Goal: Task Accomplishment & Management: Manage account settings

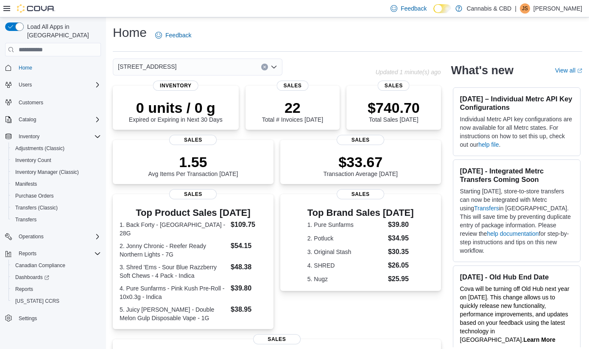
click at [277, 69] on icon "Open list of options" at bounding box center [274, 67] width 7 height 7
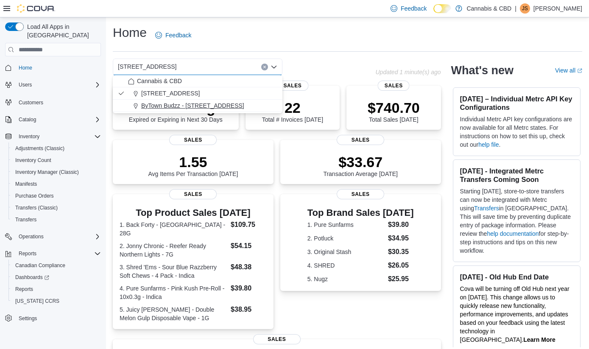
click at [235, 104] on span "ByTown Budzz - [STREET_ADDRESS]" at bounding box center [192, 105] width 103 height 8
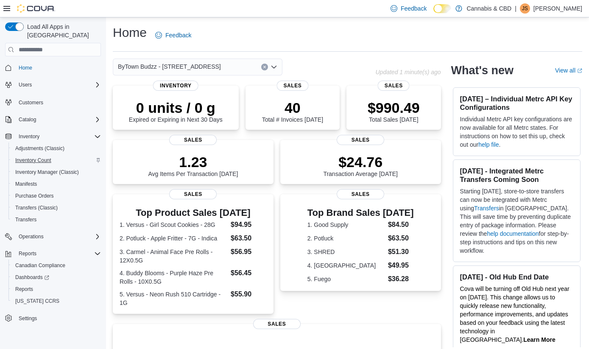
click at [44, 157] on span "Inventory Count" at bounding box center [33, 160] width 36 height 7
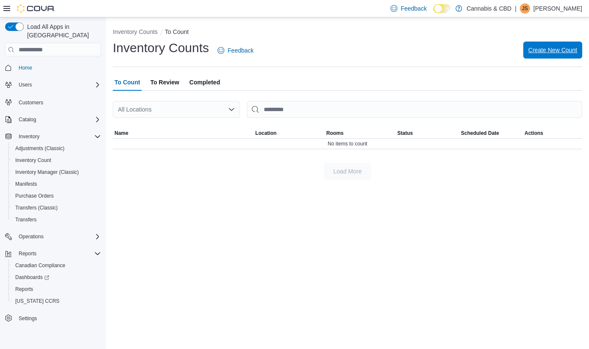
click at [547, 49] on span "Create New Count" at bounding box center [553, 50] width 49 height 8
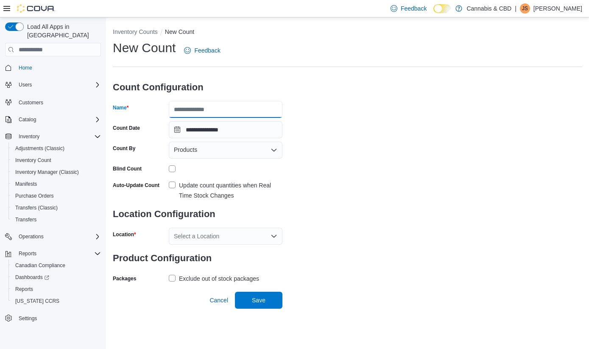
click at [259, 108] on input "Name" at bounding box center [226, 109] width 114 height 17
type input "**********"
click at [274, 149] on icon "Open list of options" at bounding box center [274, 150] width 7 height 7
click at [319, 191] on div "**********" at bounding box center [348, 162] width 470 height 246
click at [172, 182] on label "Update count quantities when Real Time Stock Changes" at bounding box center [226, 190] width 114 height 20
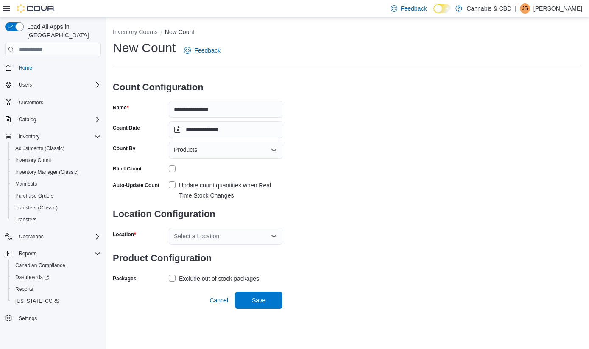
click at [273, 233] on icon "Open list of options" at bounding box center [274, 236] width 7 height 7
click at [227, 274] on span "ByTown Budzz - [STREET_ADDRESS]" at bounding box center [248, 275] width 103 height 8
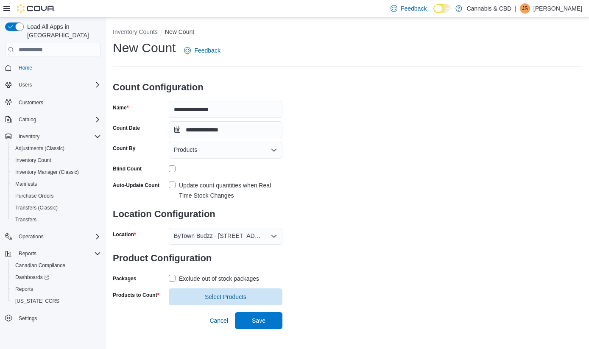
click at [171, 277] on label "Exclude out of stock packages" at bounding box center [214, 279] width 90 height 10
click at [209, 297] on span "Select Products" at bounding box center [226, 296] width 42 height 8
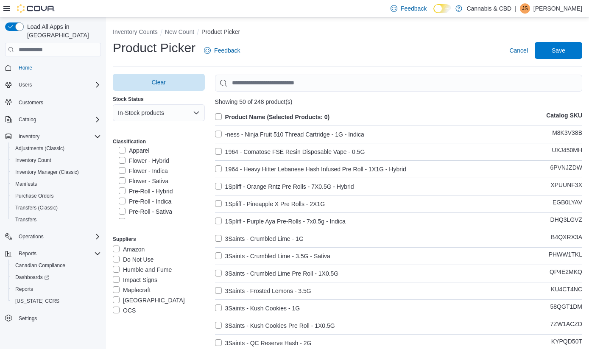
scroll to position [137, 0]
click at [123, 168] on label "Flower - Hybrid" at bounding box center [144, 168] width 50 height 10
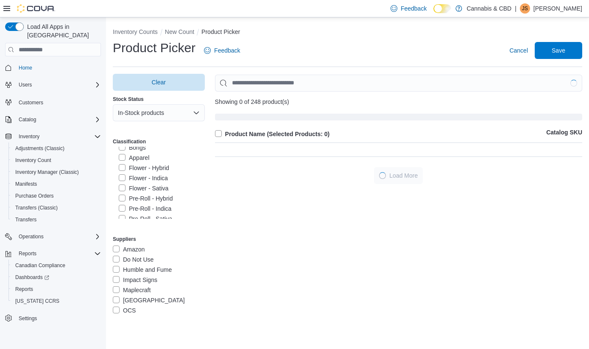
click at [124, 176] on label "Flower - Indica" at bounding box center [143, 178] width 49 height 10
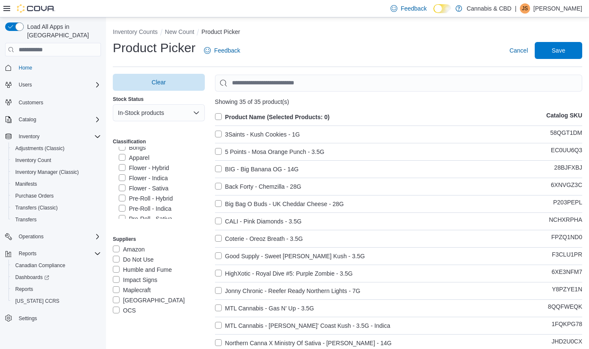
click at [123, 187] on label "Flower - Sativa" at bounding box center [144, 188] width 50 height 10
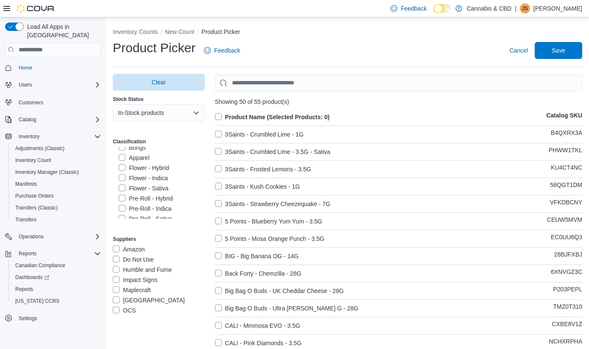
click at [220, 117] on label "Product Name (Selected Products: 0)" at bounding box center [272, 117] width 115 height 10
click at [552, 53] on span "Save" at bounding box center [559, 50] width 14 height 8
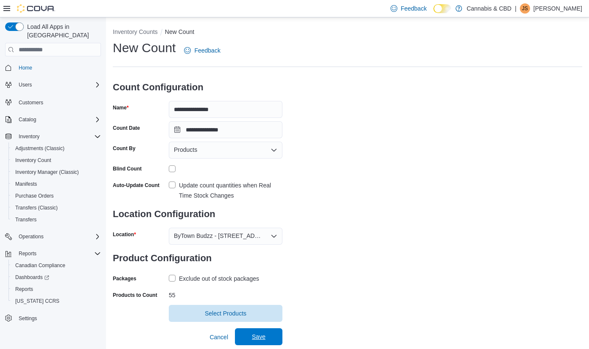
click at [266, 336] on span "Save" at bounding box center [258, 336] width 37 height 17
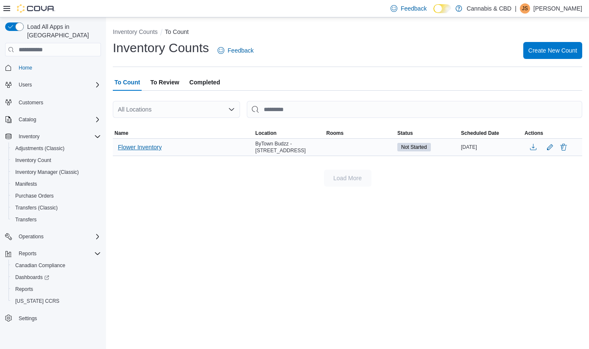
click at [156, 148] on span "Flower Inventory" at bounding box center [140, 147] width 44 height 8
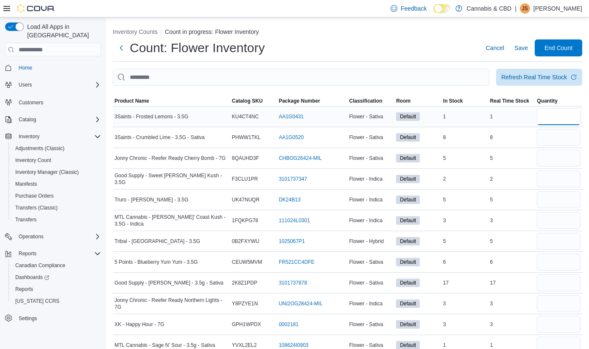
click at [557, 116] on input "number" at bounding box center [559, 116] width 44 height 17
type input "*"
click at [565, 135] on input "number" at bounding box center [559, 137] width 44 height 17
type input "*"
click at [562, 157] on input "number" at bounding box center [559, 158] width 44 height 17
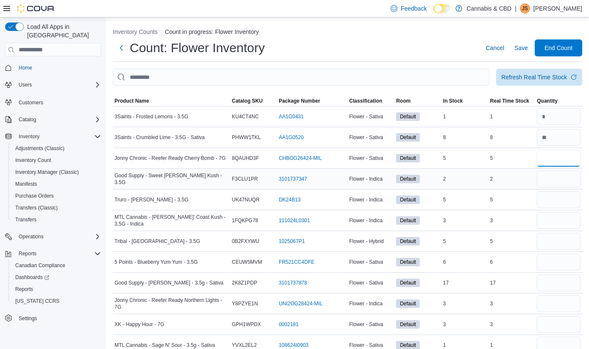
type input "*"
click at [563, 181] on input "number" at bounding box center [559, 179] width 44 height 17
type input "*"
click at [562, 203] on input "number" at bounding box center [559, 199] width 44 height 17
type input "*"
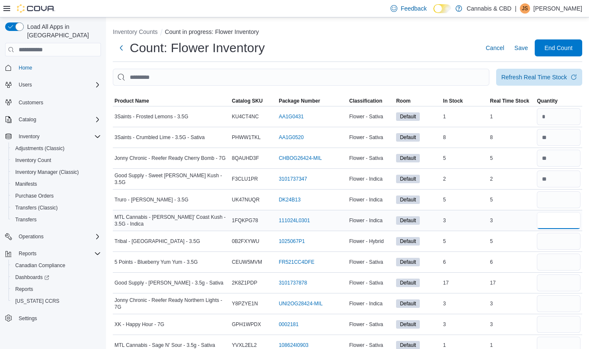
click at [562, 218] on input "number" at bounding box center [559, 220] width 44 height 17
type input "*"
click at [563, 236] on input "number" at bounding box center [559, 241] width 44 height 17
type input "*"
click at [560, 259] on input "number" at bounding box center [559, 262] width 44 height 17
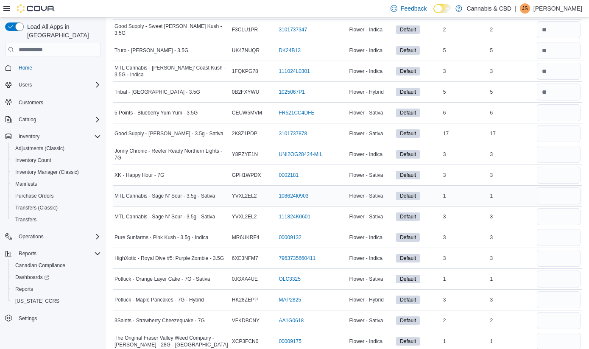
scroll to position [157, 0]
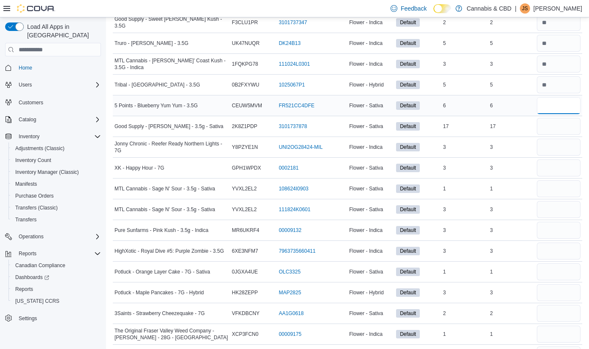
click at [555, 104] on input "number" at bounding box center [559, 105] width 44 height 17
type input "*"
click at [557, 121] on input "number" at bounding box center [559, 126] width 44 height 17
type input "**"
click at [557, 146] on input "number" at bounding box center [559, 147] width 44 height 17
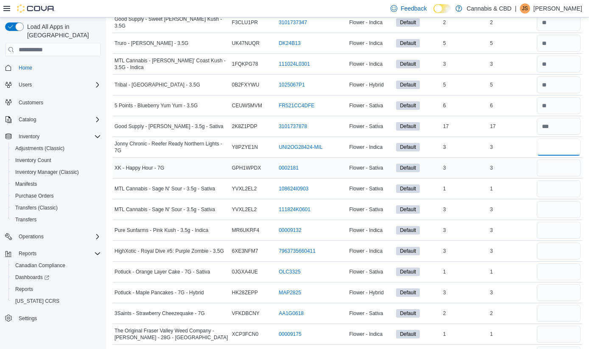
type input "*"
click at [557, 170] on input "number" at bounding box center [559, 167] width 44 height 17
type input "*"
click at [554, 196] on input "number" at bounding box center [559, 188] width 44 height 17
type input "*"
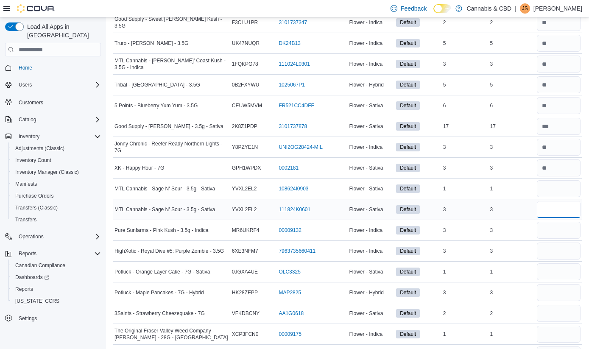
click at [554, 211] on input "number" at bounding box center [559, 209] width 44 height 17
type input "*"
click at [554, 229] on input "number" at bounding box center [559, 230] width 44 height 17
type input "*"
click at [554, 249] on input "number" at bounding box center [559, 251] width 44 height 17
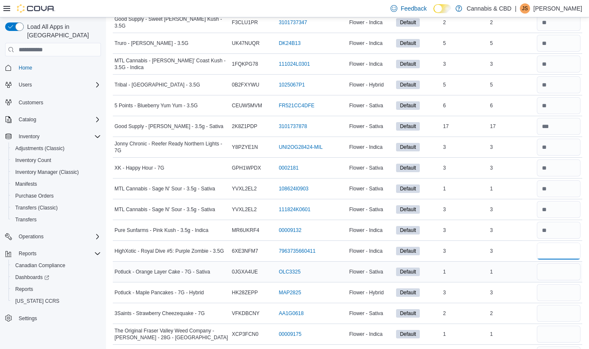
type input "*"
click at [555, 277] on input "number" at bounding box center [559, 271] width 44 height 17
type input "*"
click at [556, 293] on input "number" at bounding box center [559, 292] width 44 height 17
type input "*"
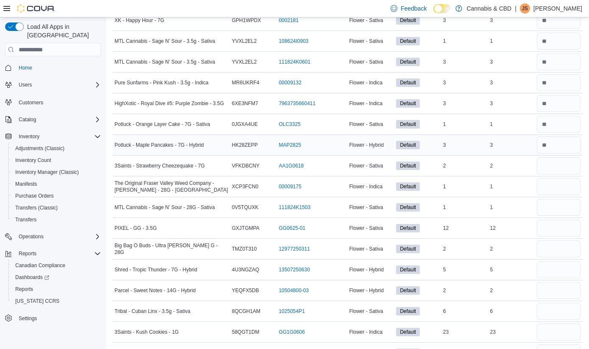
scroll to position [308, 0]
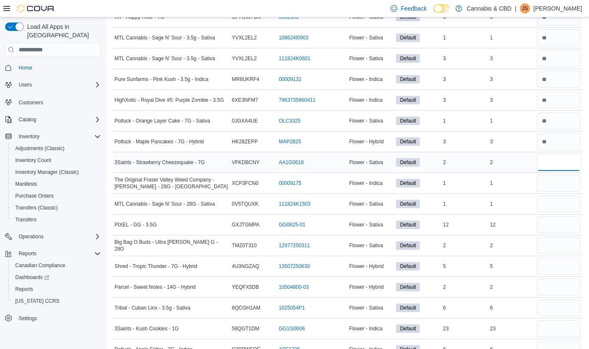
click at [554, 161] on input "number" at bounding box center [559, 162] width 44 height 17
type input "*"
click at [554, 179] on input "number" at bounding box center [559, 183] width 44 height 17
click at [555, 167] on input "number" at bounding box center [559, 162] width 44 height 17
type input "*"
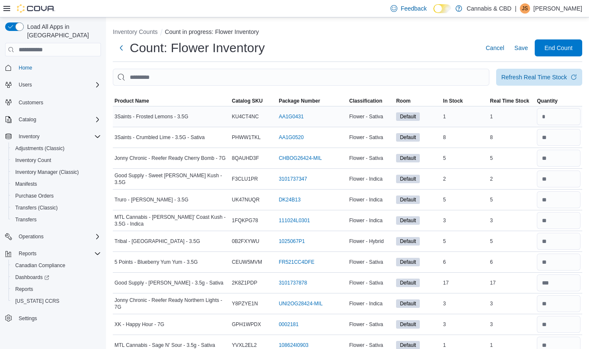
scroll to position [0, 0]
click at [555, 110] on input "number" at bounding box center [559, 116] width 44 height 17
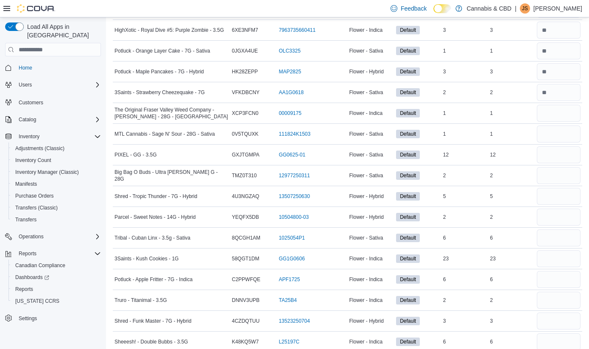
scroll to position [384, 0]
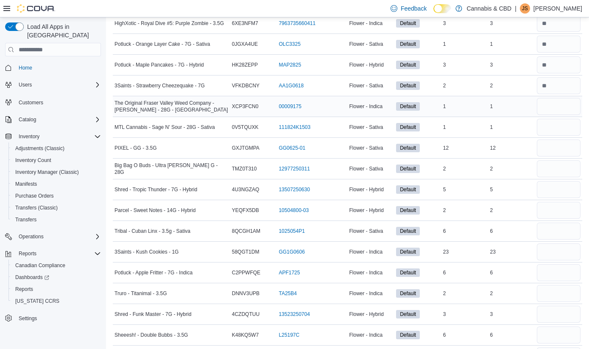
type input "*"
click at [556, 106] on input "number" at bounding box center [559, 106] width 44 height 17
type input "*"
click at [557, 127] on input "number" at bounding box center [559, 127] width 44 height 17
type input "*"
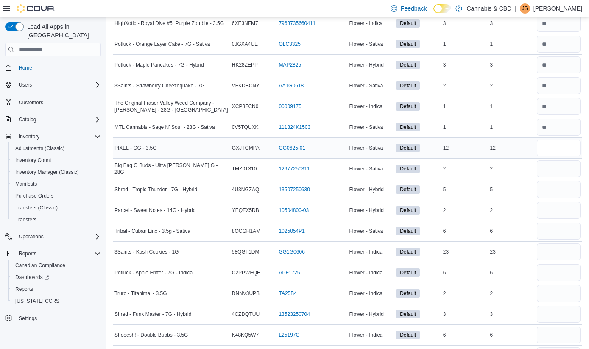
click at [559, 143] on input "number" at bounding box center [559, 148] width 44 height 17
type input "**"
click at [561, 171] on input "number" at bounding box center [559, 168] width 44 height 17
type input "*"
click at [558, 188] on input "number" at bounding box center [559, 189] width 44 height 17
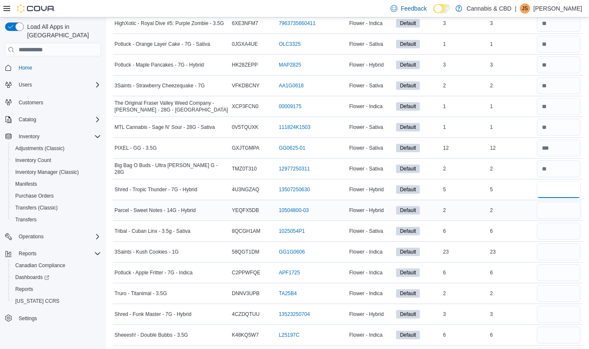
type input "*"
click at [558, 207] on input "number" at bounding box center [559, 210] width 44 height 17
type input "*"
click at [557, 236] on input "number" at bounding box center [559, 231] width 44 height 17
type input "*"
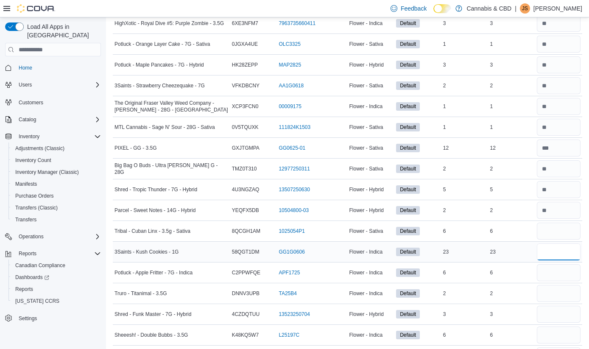
click at [557, 255] on input "number" at bounding box center [559, 251] width 44 height 17
type input "**"
click at [557, 282] on div at bounding box center [558, 273] width 47 height 20
type input "*"
click at [560, 299] on input "number" at bounding box center [559, 293] width 44 height 17
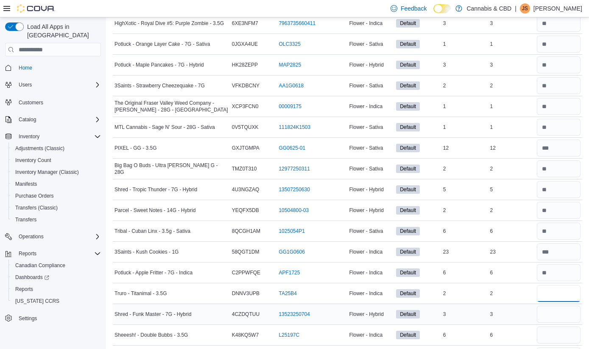
type input "*"
click at [561, 314] on input "number" at bounding box center [559, 314] width 44 height 17
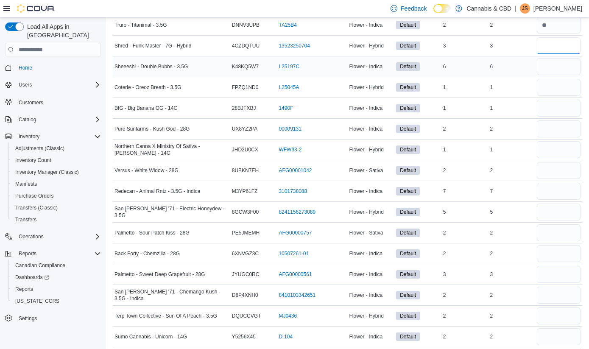
scroll to position [631, 0]
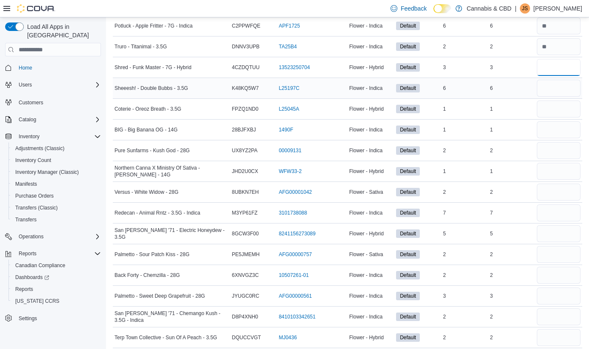
type input "*"
click at [552, 94] on input "number" at bounding box center [559, 88] width 44 height 17
type input "*"
click at [553, 112] on input "number" at bounding box center [559, 109] width 44 height 17
type input "*"
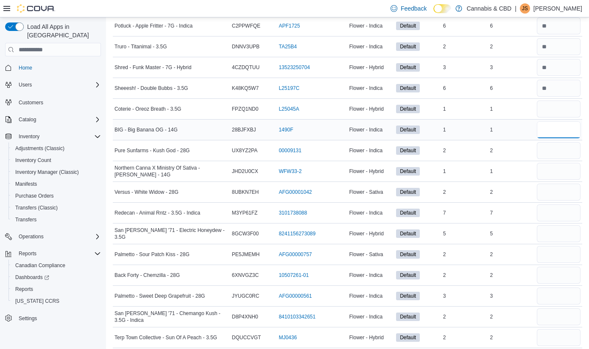
click at [554, 133] on input "number" at bounding box center [559, 129] width 44 height 17
type input "*"
click at [555, 148] on input "number" at bounding box center [559, 150] width 44 height 17
type input "*"
click at [555, 166] on input "number" at bounding box center [559, 171] width 44 height 17
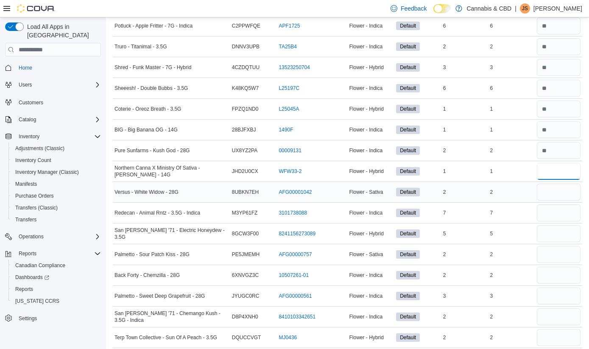
type input "*"
click at [557, 188] on input "number" at bounding box center [559, 192] width 44 height 17
type input "*"
click at [562, 221] on input "number" at bounding box center [559, 212] width 44 height 17
type input "*"
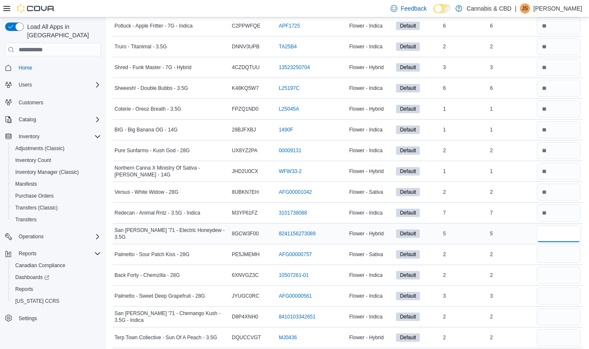
click at [561, 242] on input "number" at bounding box center [559, 233] width 44 height 17
type input "*"
click at [562, 261] on input "number" at bounding box center [559, 254] width 44 height 17
type input "*"
click at [561, 279] on input "number" at bounding box center [559, 275] width 44 height 17
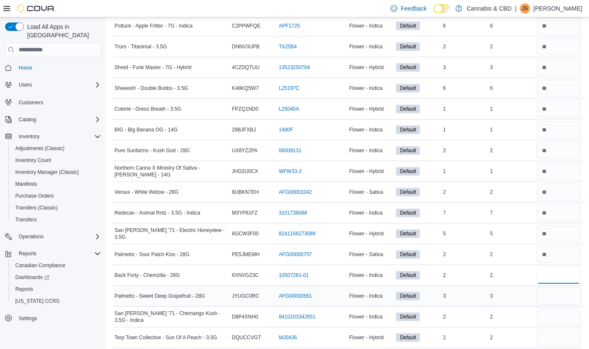
type input "*"
click at [561, 294] on input "number" at bounding box center [559, 296] width 44 height 17
type input "*"
click at [561, 315] on input "number" at bounding box center [559, 316] width 44 height 17
type input "*"
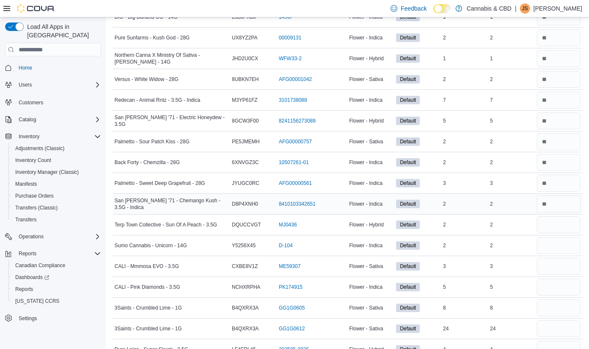
scroll to position [756, 0]
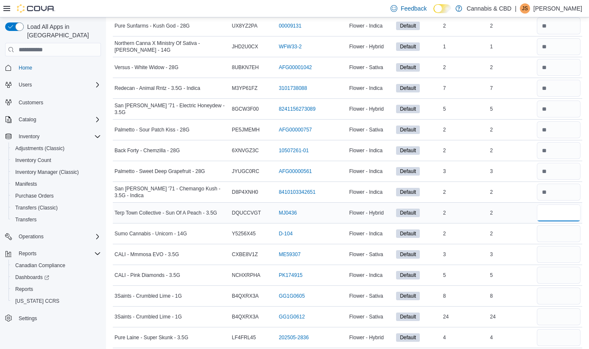
click at [558, 218] on input "number" at bounding box center [559, 212] width 44 height 17
type input "*"
click at [557, 235] on input "number" at bounding box center [559, 233] width 44 height 17
type input "*"
click at [557, 260] on input "number" at bounding box center [559, 254] width 44 height 17
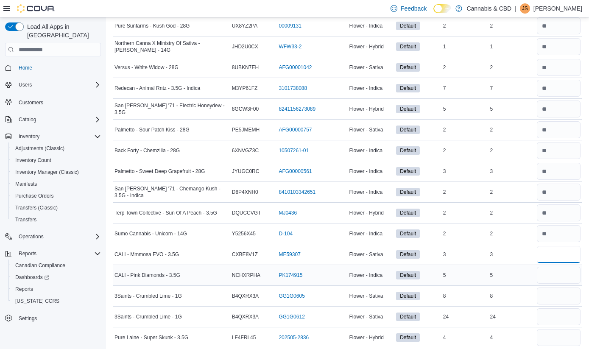
type input "*"
click at [557, 272] on input "number" at bounding box center [559, 275] width 44 height 17
type input "*"
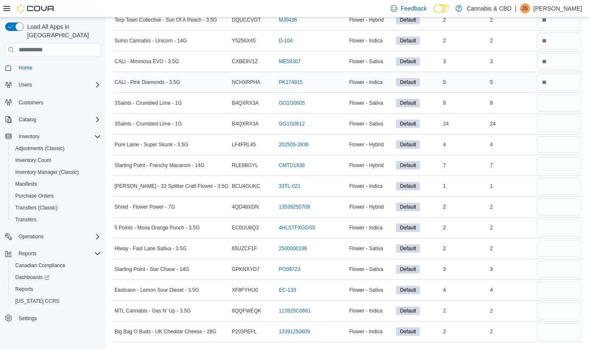
scroll to position [949, 0]
click at [550, 102] on input "number" at bounding box center [559, 103] width 44 height 17
type input "*"
click at [552, 126] on input "number" at bounding box center [559, 123] width 44 height 17
type input "**"
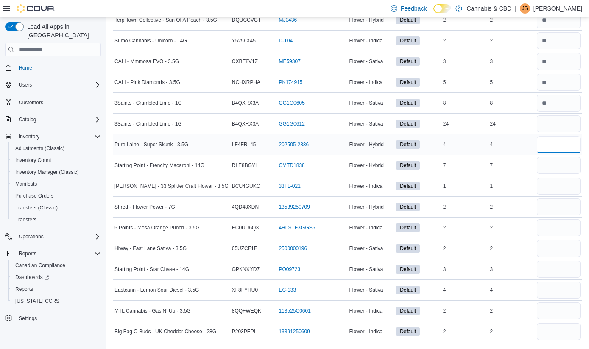
click at [556, 146] on input "number" at bounding box center [559, 144] width 44 height 17
type input "*"
click at [559, 173] on input "number" at bounding box center [559, 165] width 44 height 17
type input "*"
click at [559, 187] on input "number" at bounding box center [559, 186] width 44 height 17
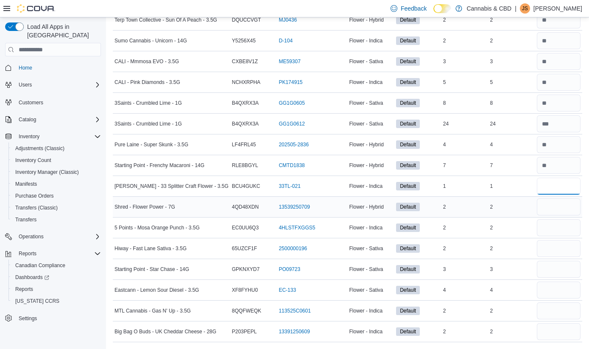
type input "**"
click at [565, 207] on input "number" at bounding box center [559, 207] width 44 height 17
click at [562, 187] on input "number" at bounding box center [559, 186] width 44 height 17
click at [563, 185] on input "number" at bounding box center [559, 186] width 44 height 17
type input "*"
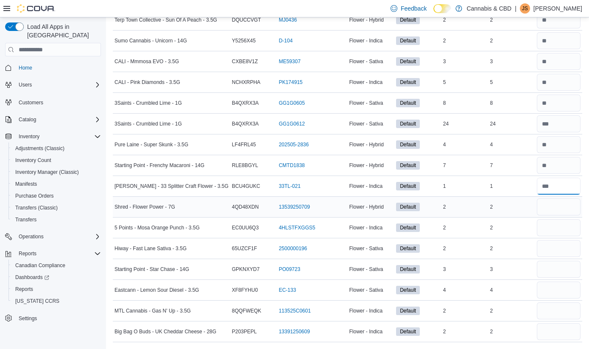
type input "*"
click at [563, 204] on input "number" at bounding box center [559, 207] width 44 height 17
type input "*"
click at [562, 224] on input "number" at bounding box center [559, 227] width 44 height 17
type input "*"
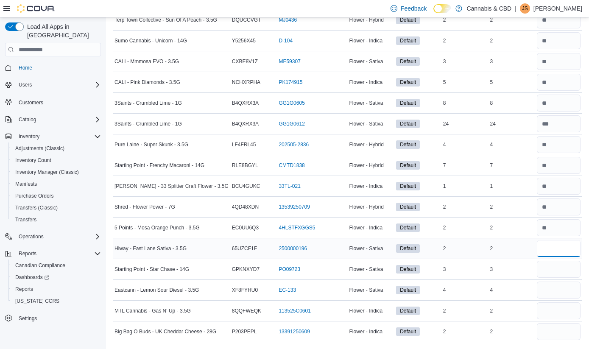
click at [566, 243] on input "number" at bounding box center [559, 248] width 44 height 17
type input "*"
click at [567, 266] on input "number" at bounding box center [559, 269] width 44 height 17
type input "*"
click at [570, 288] on input "number" at bounding box center [559, 290] width 44 height 17
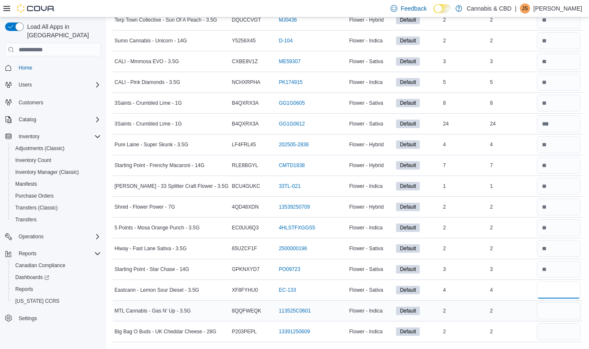
type input "*"
click at [570, 306] on input "number" at bounding box center [559, 310] width 44 height 17
type input "*"
click at [576, 334] on input "number" at bounding box center [559, 331] width 44 height 17
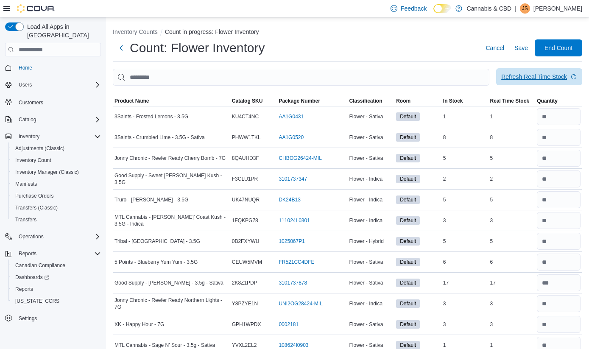
scroll to position [0, 0]
type input "*"
click at [524, 50] on span "Save" at bounding box center [522, 48] width 14 height 8
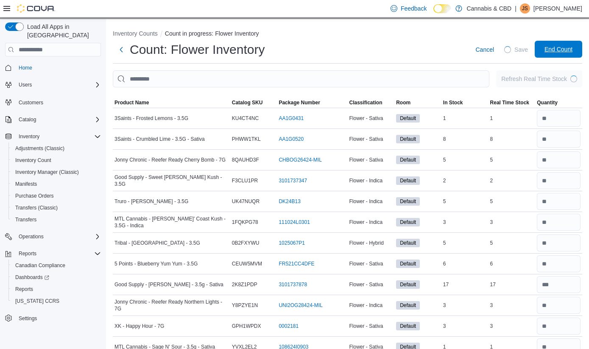
click at [555, 48] on span "End Count" at bounding box center [559, 49] width 28 height 8
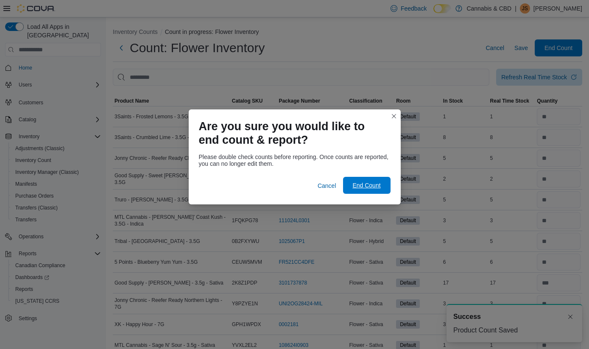
click at [374, 187] on span "End Count" at bounding box center [367, 185] width 28 height 8
click at [366, 187] on span "End Count" at bounding box center [367, 185] width 28 height 8
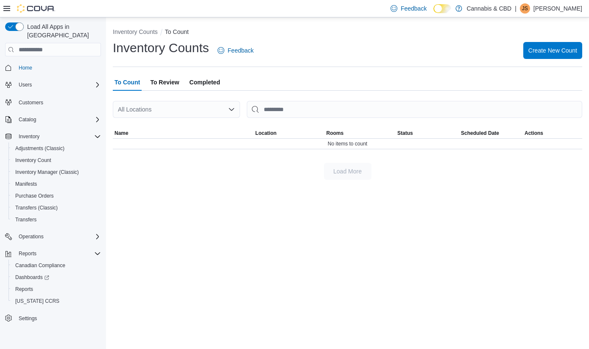
click at [169, 85] on span "To Review" at bounding box center [164, 82] width 29 height 17
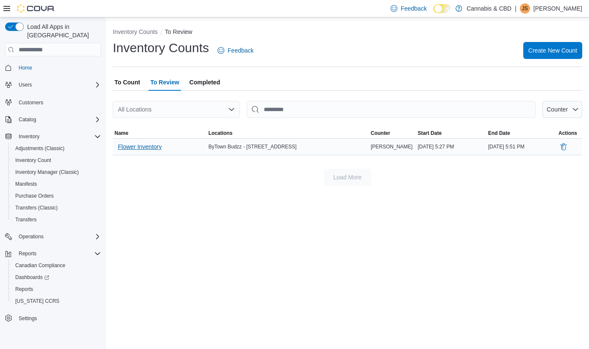
click at [146, 145] on span "Flower Inventory" at bounding box center [140, 147] width 44 height 8
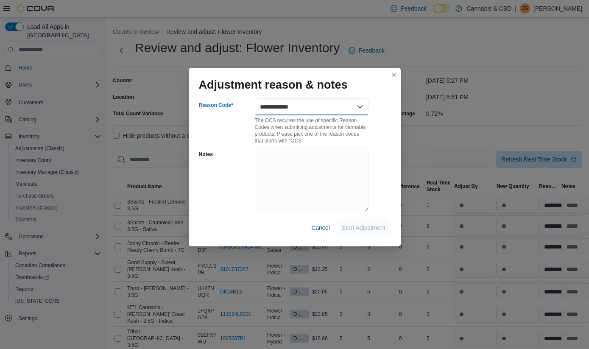
select select "**********"
click at [373, 229] on span "Start Adjustment" at bounding box center [364, 227] width 44 height 8
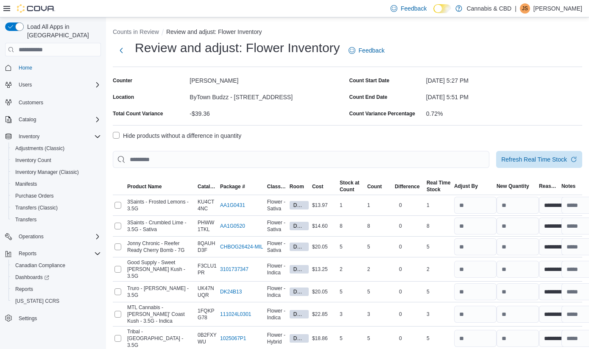
select select "**********"
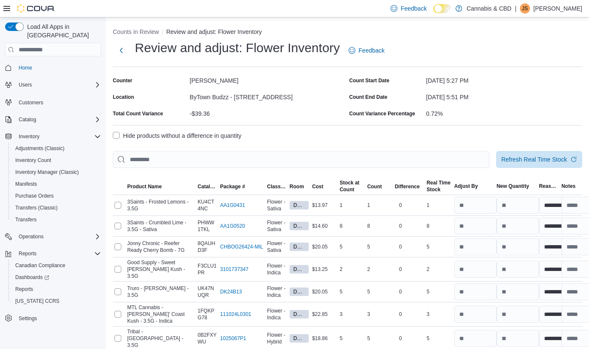
select select "**********"
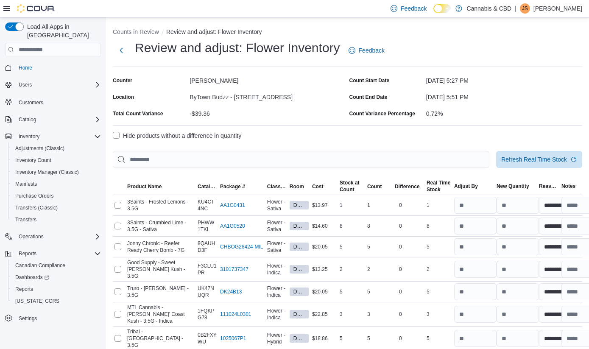
select select "**********"
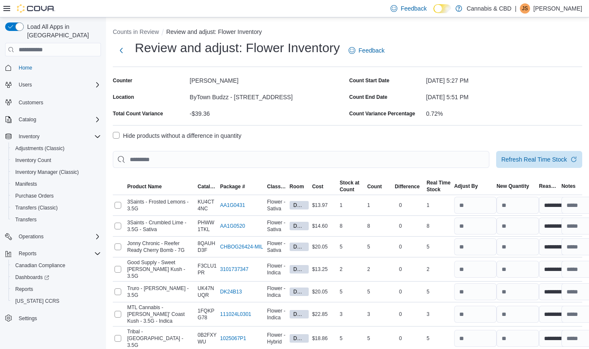
select select "**********"
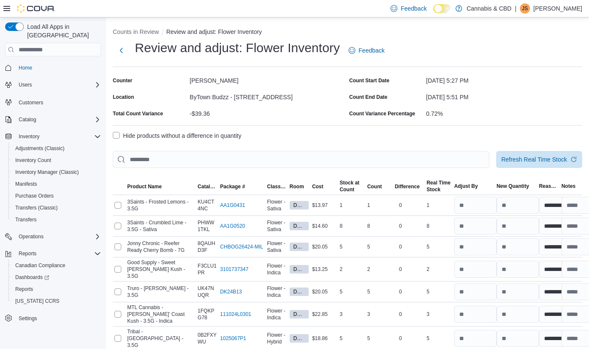
select select "**********"
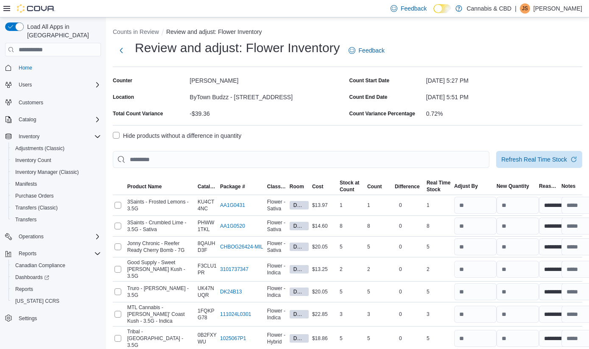
select select "**********"
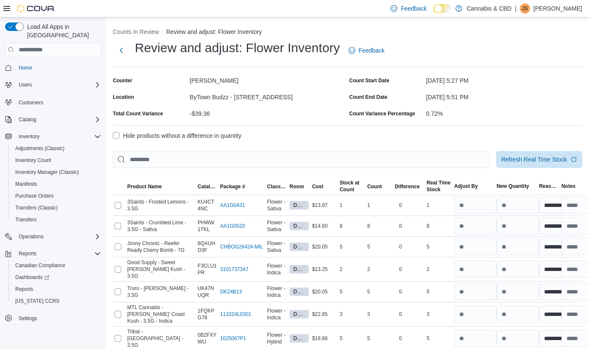
select select "**********"
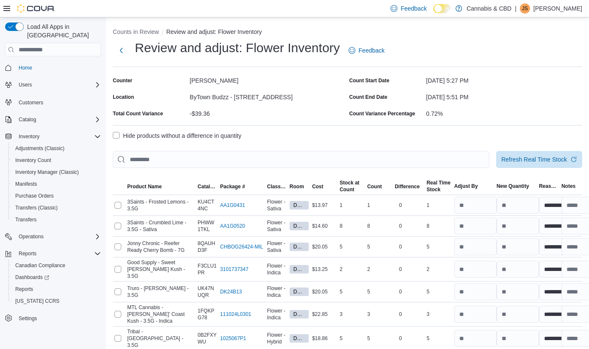
select select "**********"
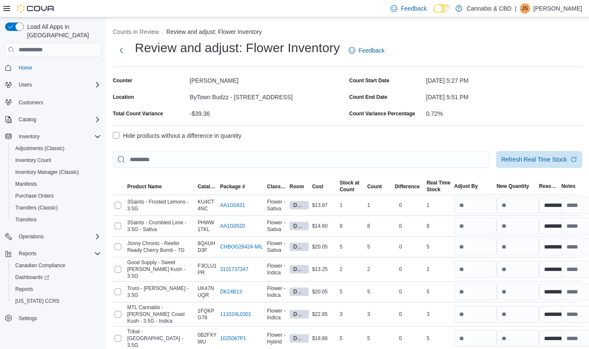
select select "**********"
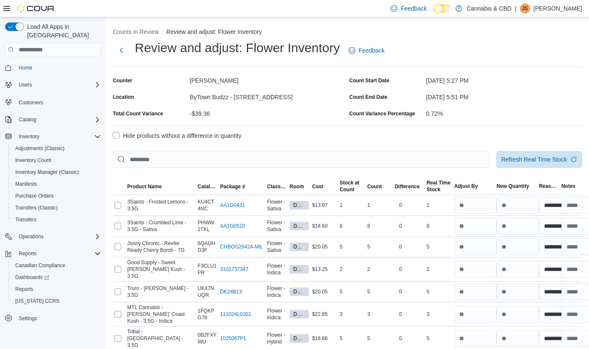
select select "**********"
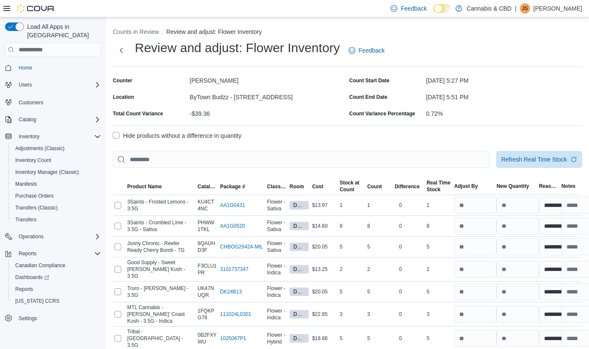
select select "**********"
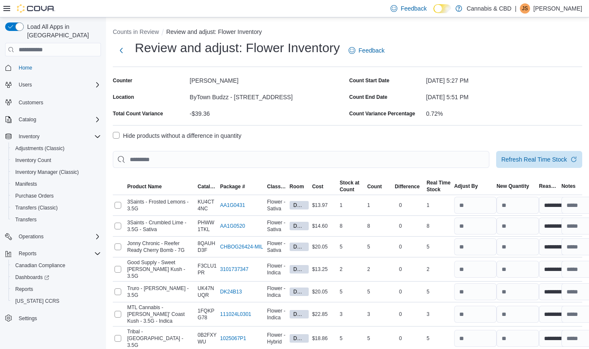
select select "**********"
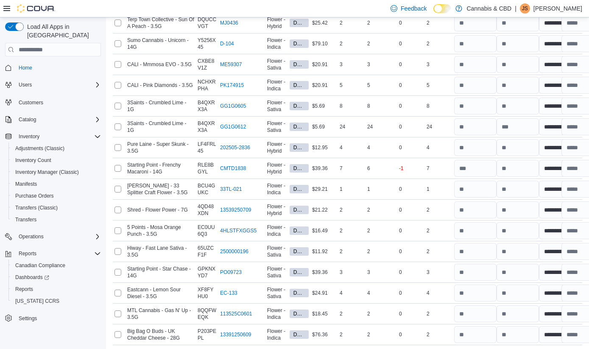
scroll to position [1064, 0]
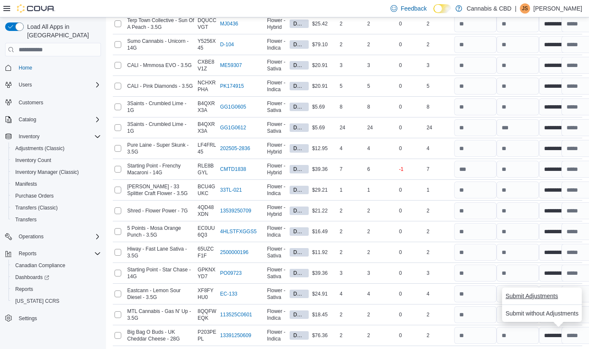
click at [541, 299] on span "Submit Adjustments" at bounding box center [532, 296] width 53 height 8
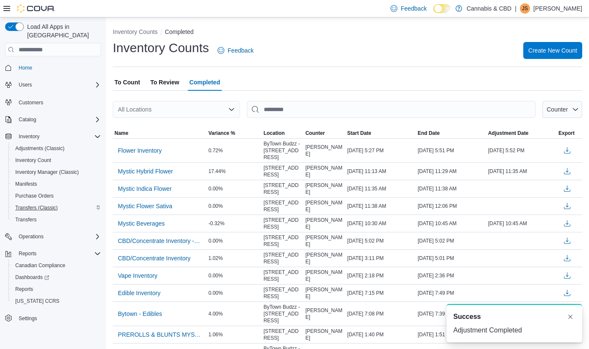
click at [32, 204] on span "Transfers (Classic)" at bounding box center [36, 207] width 42 height 7
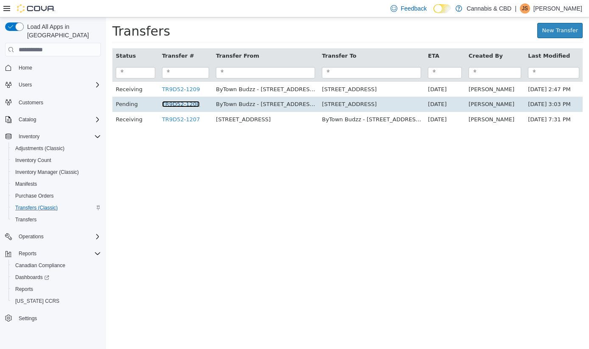
click at [191, 104] on link "TR9D52-1208" at bounding box center [181, 104] width 38 height 6
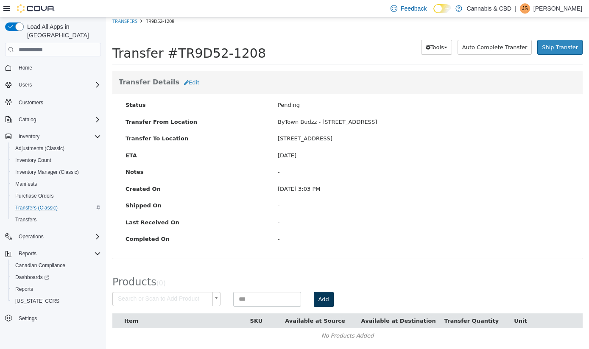
click at [323, 299] on button "Add" at bounding box center [324, 299] width 20 height 15
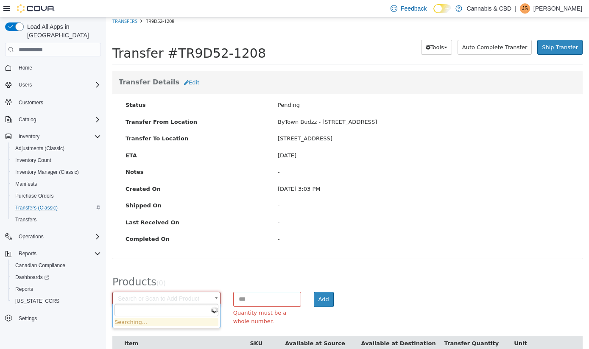
click at [154, 294] on body "× Transfers TR9D52-1208 Transfer #TR9D52-1208 Preparing Download... Tools PDF D…" at bounding box center [347, 194] width 483 height 361
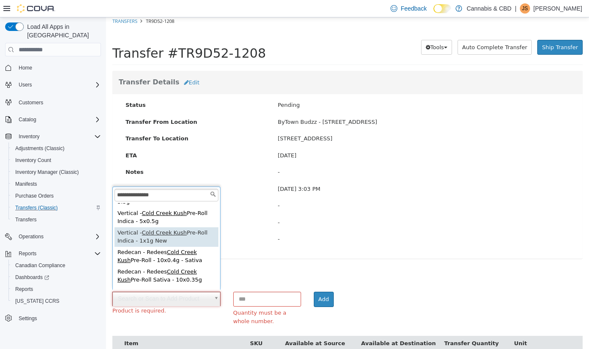
scroll to position [230, 0]
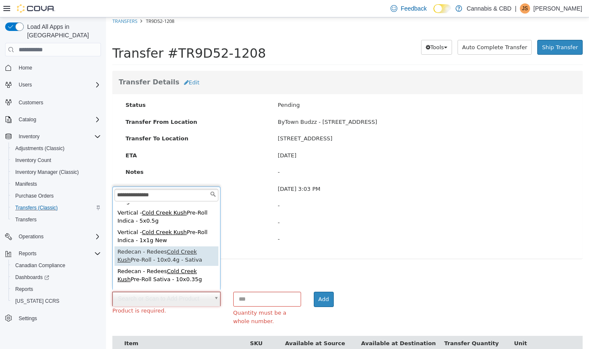
type input "**********"
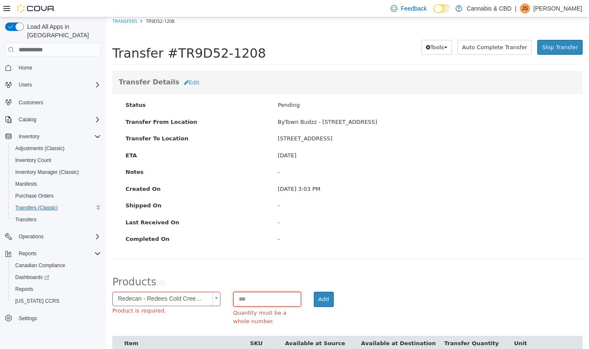
click at [271, 293] on input at bounding box center [267, 299] width 68 height 15
type input "*"
click at [326, 296] on button "Add" at bounding box center [324, 299] width 20 height 15
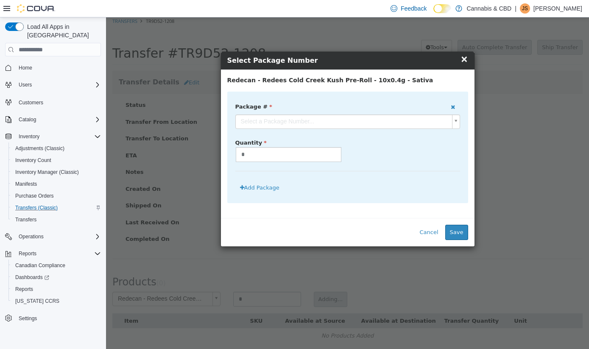
click at [457, 122] on body "**********" at bounding box center [347, 183] width 483 height 339
click at [455, 230] on button "Save" at bounding box center [456, 232] width 23 height 15
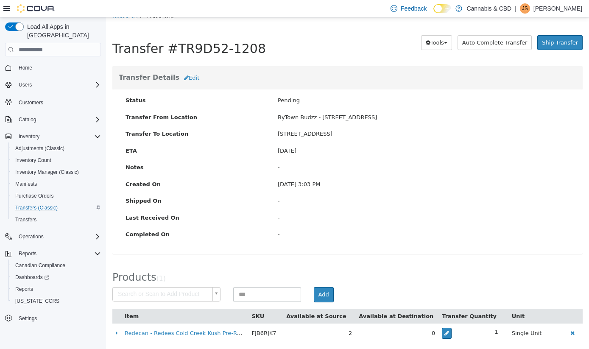
scroll to position [8, 0]
click at [186, 293] on body "× Transfers TR9D52-1208 Transfer #TR9D52-1208 Preparing Download... Tools PDF D…" at bounding box center [347, 180] width 483 height 343
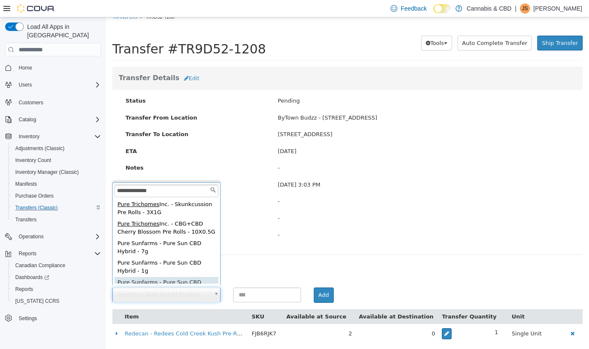
scroll to position [7, 0]
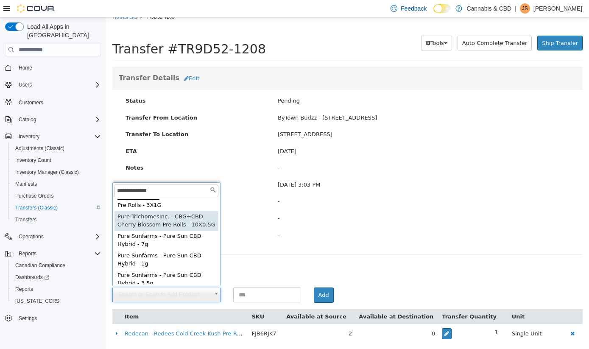
type input "**********"
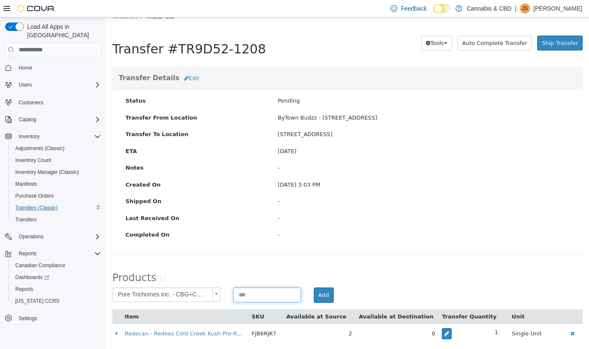
click at [285, 296] on input at bounding box center [267, 295] width 68 height 15
click at [317, 293] on button "Add" at bounding box center [324, 295] width 20 height 15
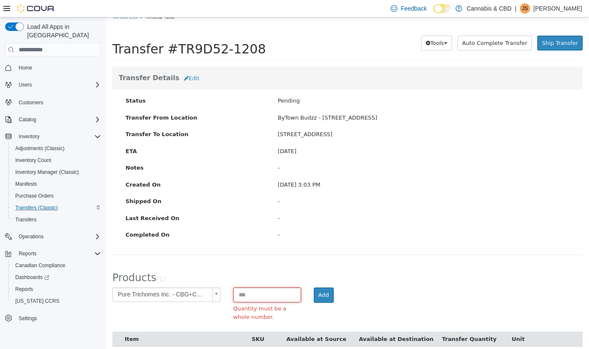
click at [281, 293] on input at bounding box center [267, 295] width 68 height 15
type input "*"
click at [318, 297] on button "Add" at bounding box center [324, 295] width 20 height 15
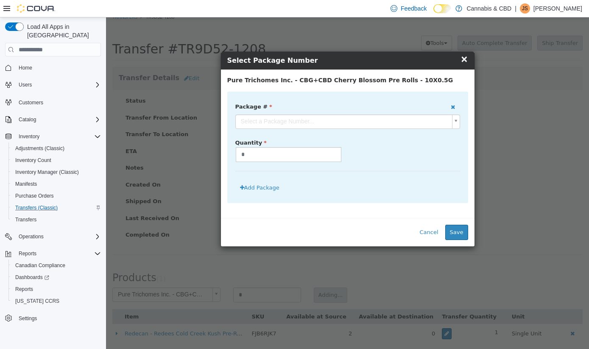
click at [455, 123] on body "**********" at bounding box center [347, 180] width 483 height 343
click at [453, 233] on button "Save" at bounding box center [456, 232] width 23 height 15
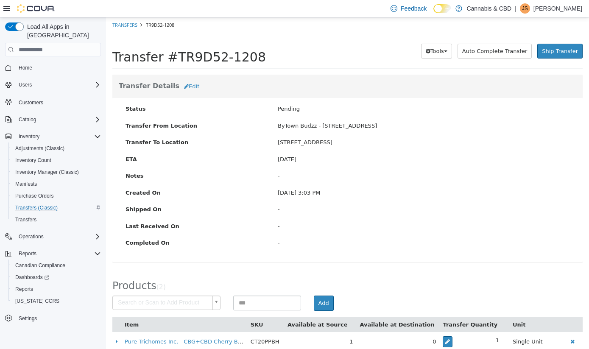
scroll to position [0, 0]
click at [570, 49] on span "Ship Transfer" at bounding box center [560, 51] width 36 height 6
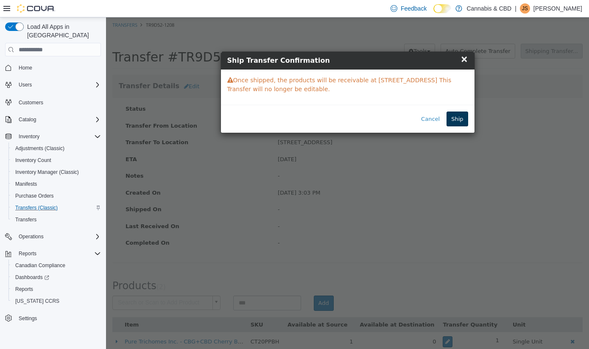
click at [460, 121] on button "Ship" at bounding box center [457, 119] width 21 height 15
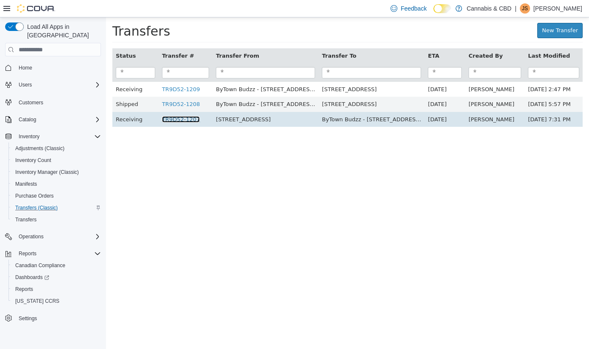
click at [185, 119] on link "TR9D52-1207" at bounding box center [181, 119] width 38 height 6
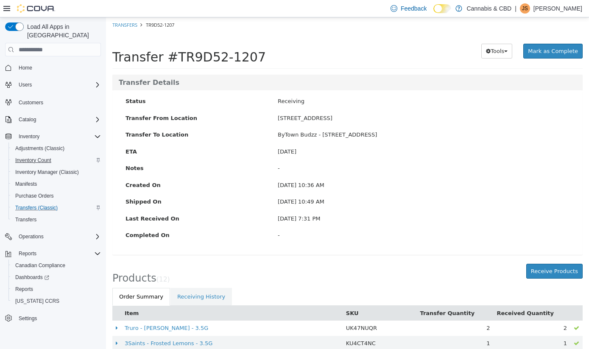
click at [36, 157] on span "Inventory Count" at bounding box center [33, 160] width 36 height 7
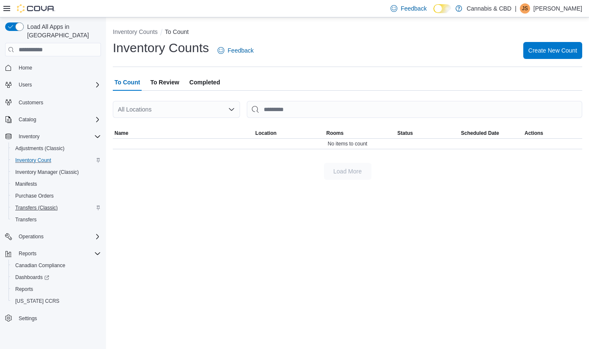
click at [29, 204] on span "Transfers (Classic)" at bounding box center [36, 207] width 42 height 7
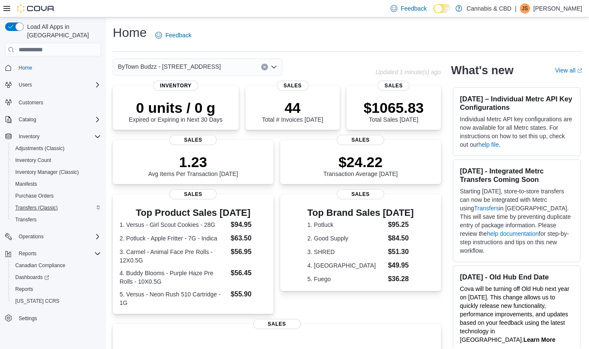
click at [46, 204] on span "Transfers (Classic)" at bounding box center [36, 207] width 42 height 7
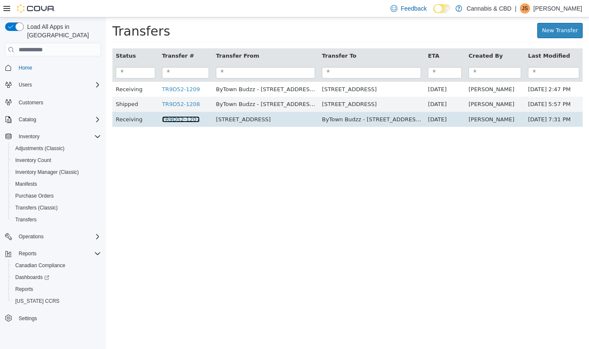
click at [188, 120] on link "TR9D52-1207" at bounding box center [181, 119] width 38 height 6
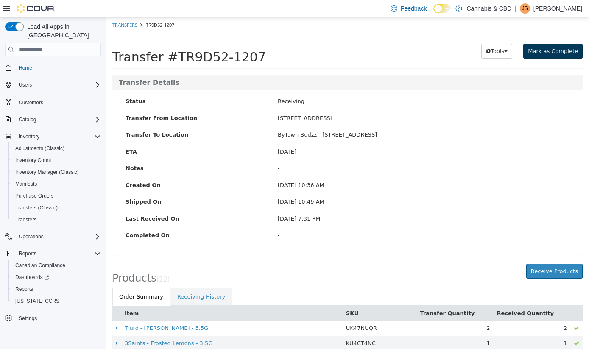
click at [565, 52] on span "Mark as Complete" at bounding box center [553, 51] width 50 height 6
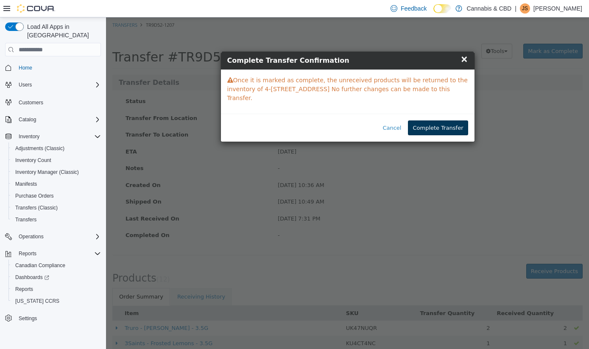
click at [447, 128] on button "Complete Transfer" at bounding box center [438, 127] width 60 height 15
